Goal: Task Accomplishment & Management: Manage account settings

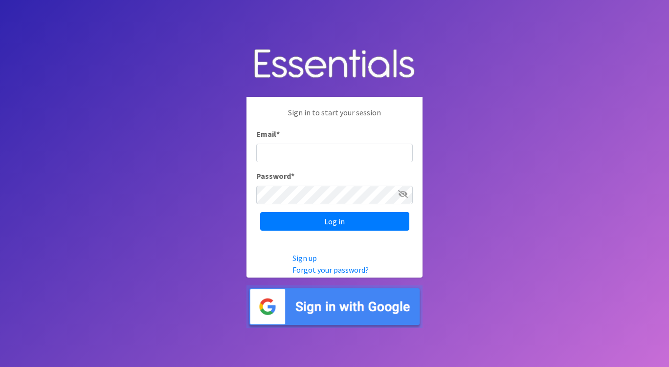
click at [331, 153] on input "Email *" at bounding box center [334, 153] width 157 height 19
type input "[EMAIL_ADDRESS][DOMAIN_NAME]"
click at [260, 212] on input "Log in" at bounding box center [334, 221] width 149 height 19
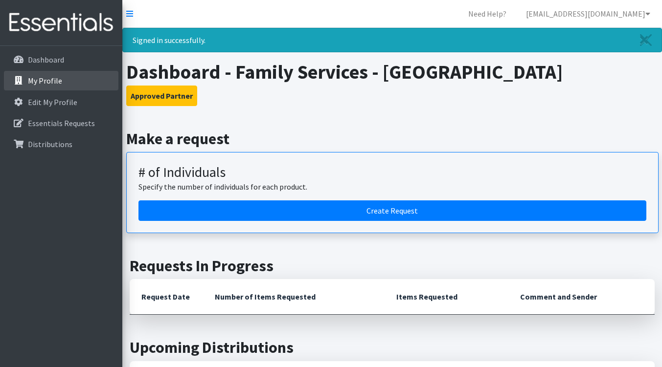
click at [58, 83] on p "My Profile" at bounding box center [45, 81] width 34 height 10
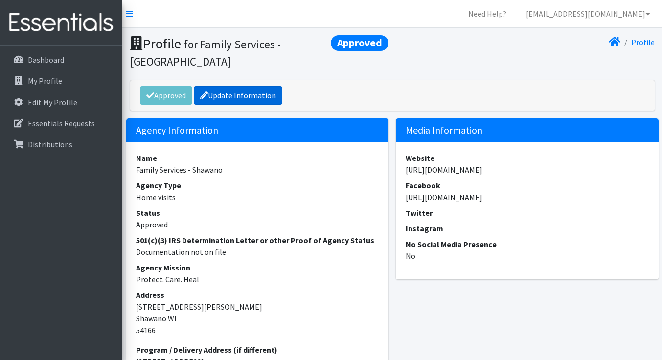
click at [254, 93] on link "Update Information" at bounding box center [238, 95] width 89 height 19
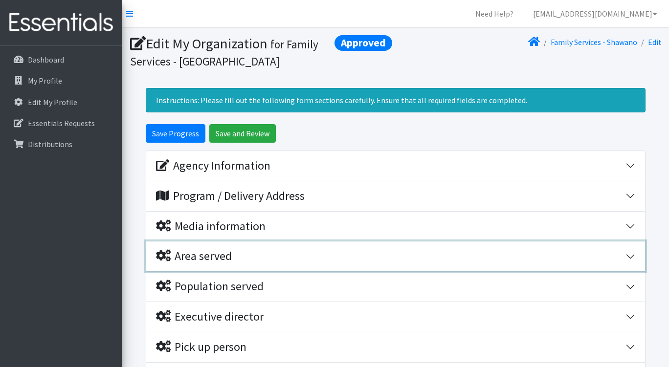
click at [624, 242] on button "Area served" at bounding box center [395, 257] width 499 height 30
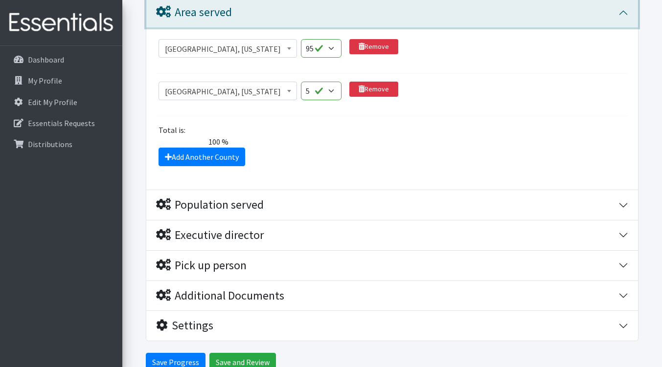
scroll to position [293, 0]
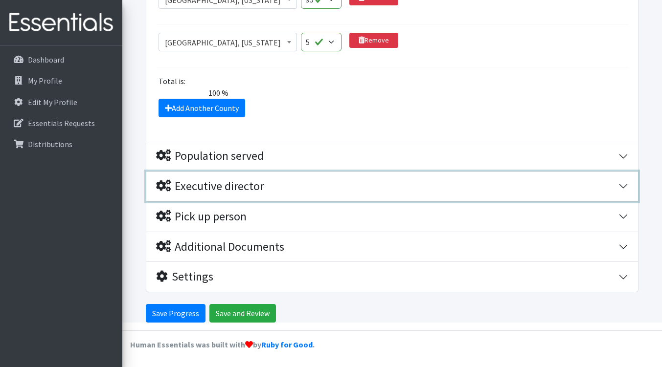
click at [626, 182] on button "Executive director" at bounding box center [392, 187] width 492 height 30
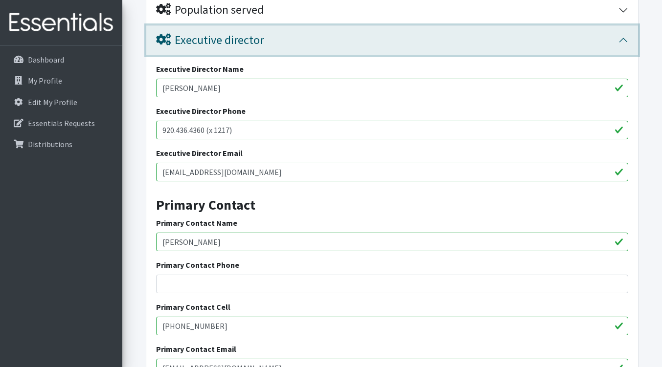
scroll to position [436, 0]
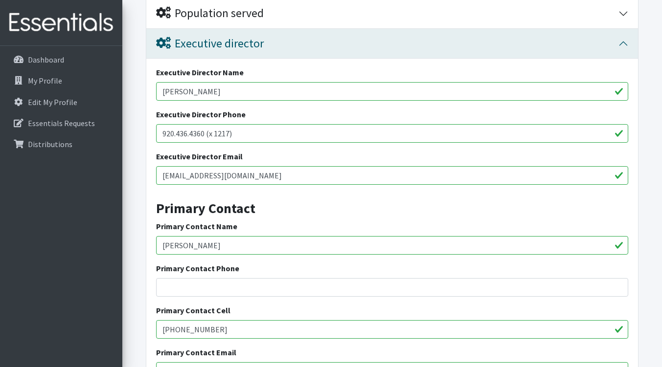
drag, startPoint x: 215, startPoint y: 90, endPoint x: 147, endPoint y: 91, distance: 68.5
click at [147, 91] on div "Executive Director Name Lois Mischler Executive Director Phone 920.436.4360 (x …" at bounding box center [392, 228] width 492 height 339
type input "Letesha Nelson"
click at [192, 174] on input "lmischler@familyservicesnew.org" at bounding box center [392, 175] width 472 height 19
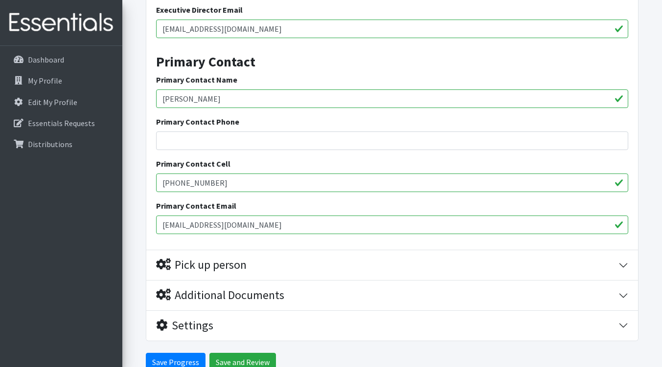
scroll to position [632, 0]
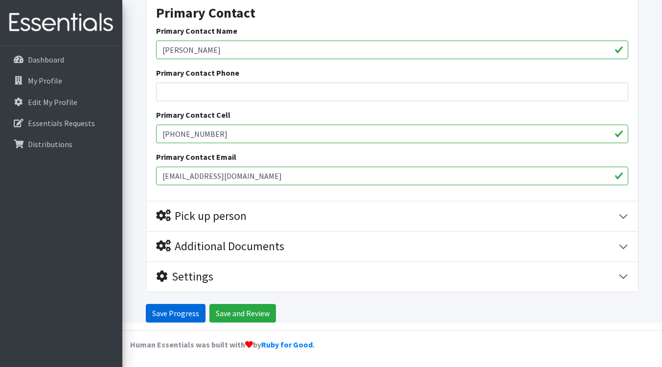
type input "lnelson@familyservicesnew.org"
click at [177, 311] on input "Save Progress" at bounding box center [176, 313] width 60 height 19
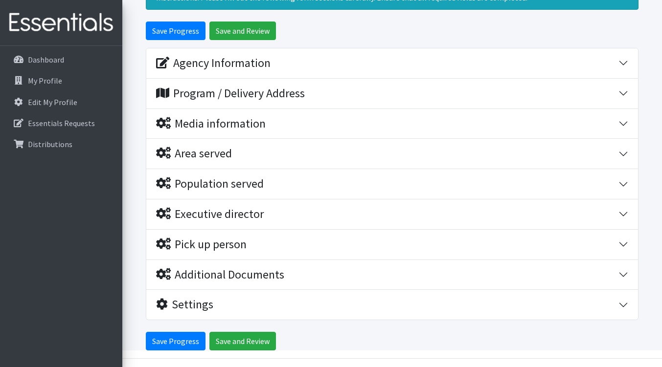
scroll to position [147, 0]
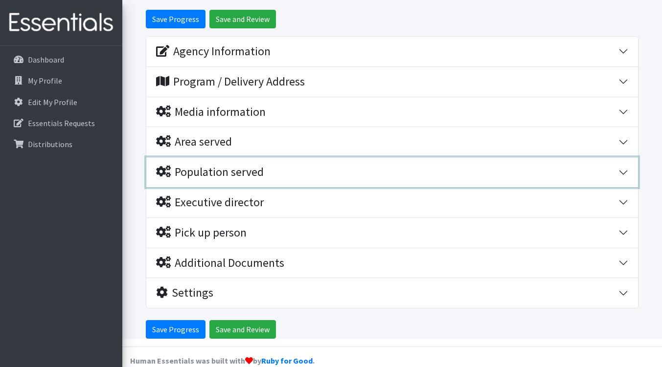
click at [617, 169] on div "Population served" at bounding box center [387, 172] width 462 height 14
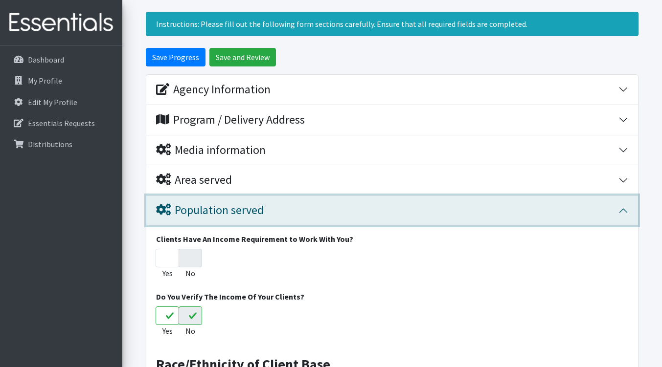
scroll to position [49, 0]
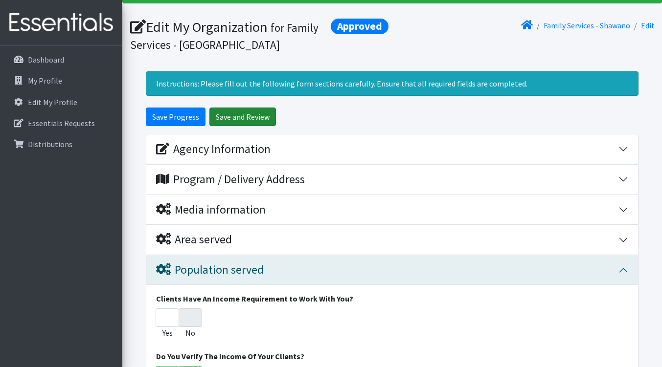
click at [244, 115] on input "Save and Review" at bounding box center [242, 117] width 67 height 19
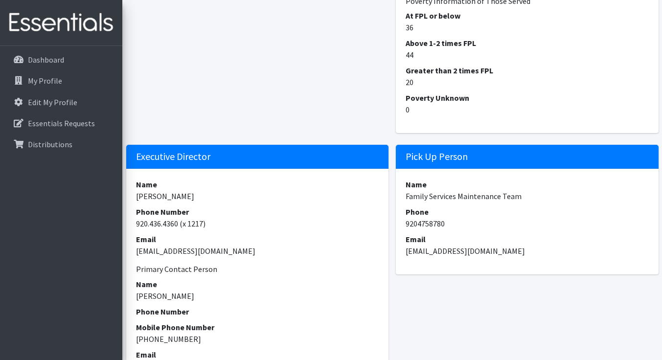
scroll to position [741, 0]
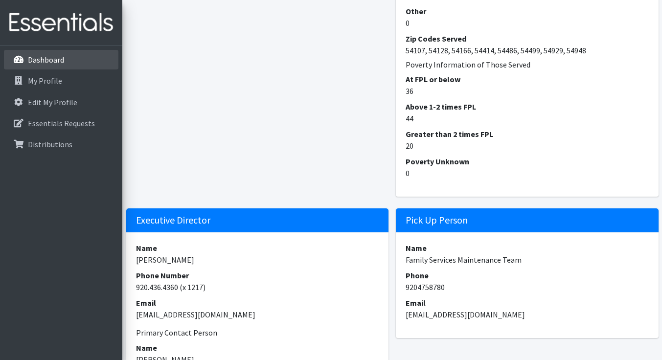
click at [66, 60] on link "Dashboard" at bounding box center [61, 60] width 114 height 20
